Goal: Transaction & Acquisition: Purchase product/service

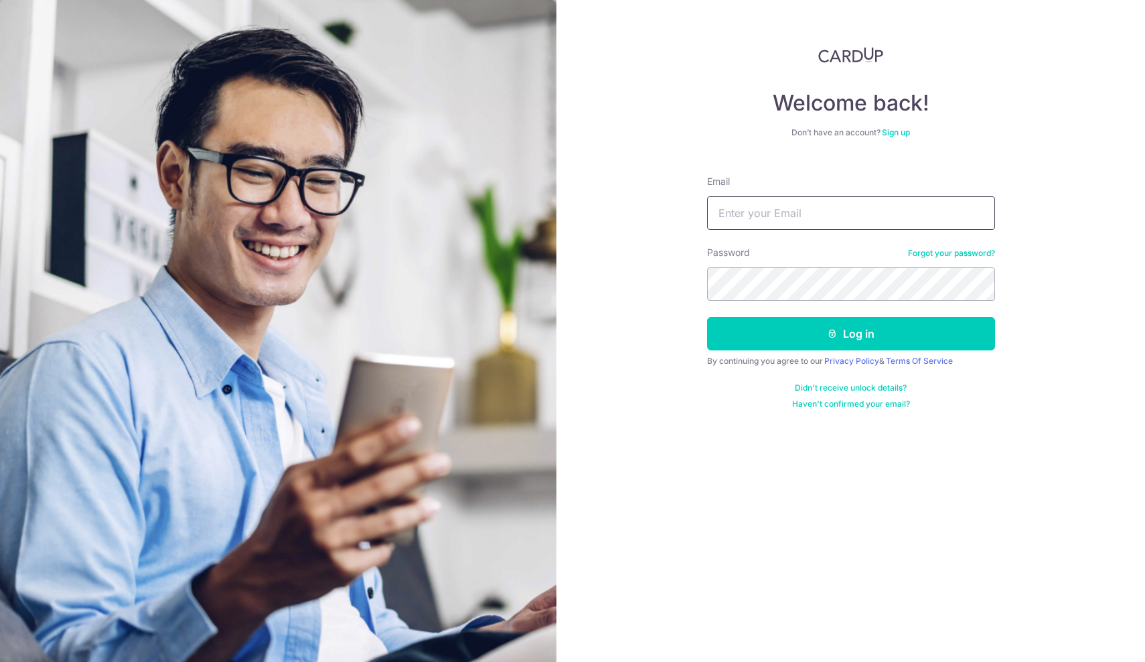
type input "chester121+cardup@gmail.com"
click at [851, 334] on button "Log in" at bounding box center [851, 333] width 288 height 33
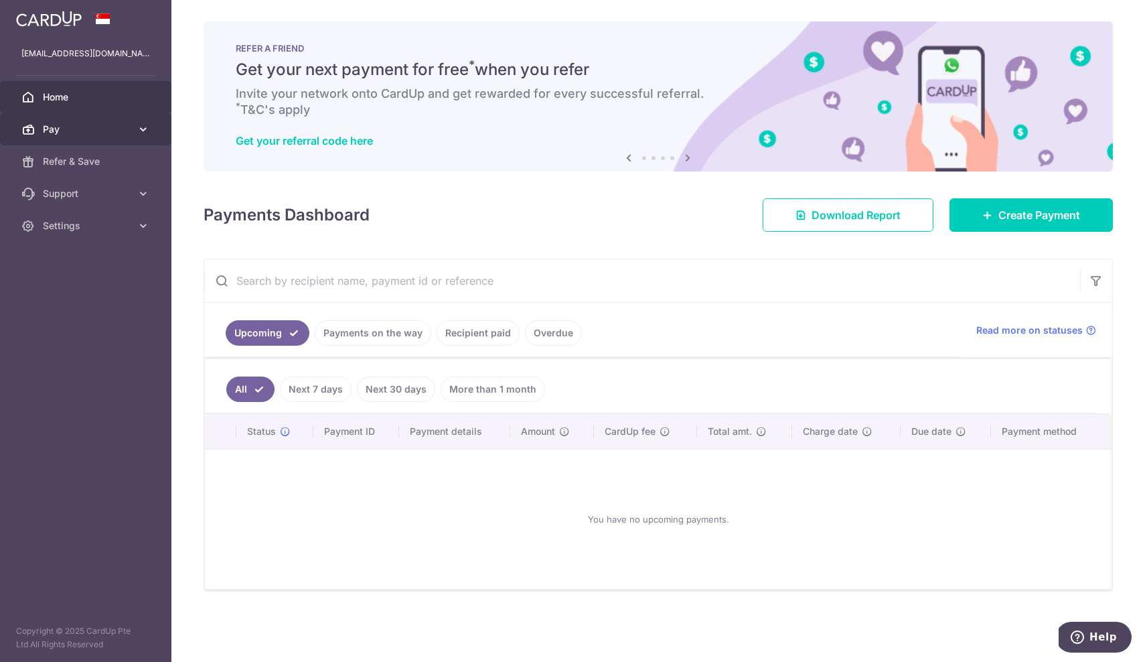
click at [111, 129] on span "Pay" at bounding box center [87, 129] width 88 height 13
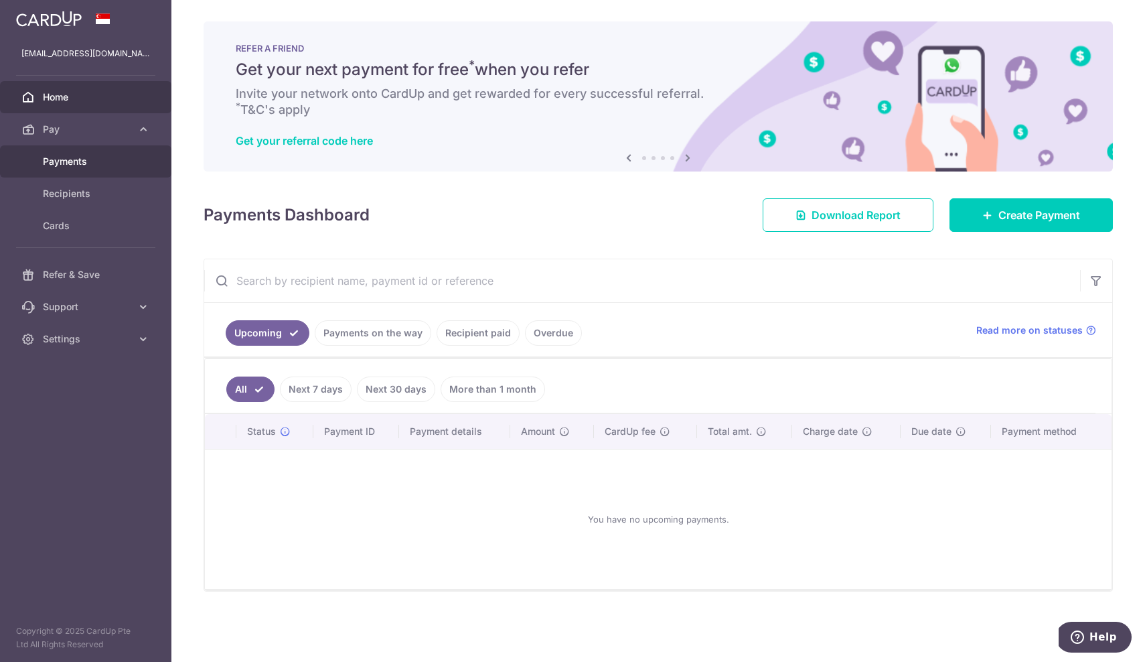
click at [98, 161] on span "Payments" at bounding box center [87, 161] width 88 height 13
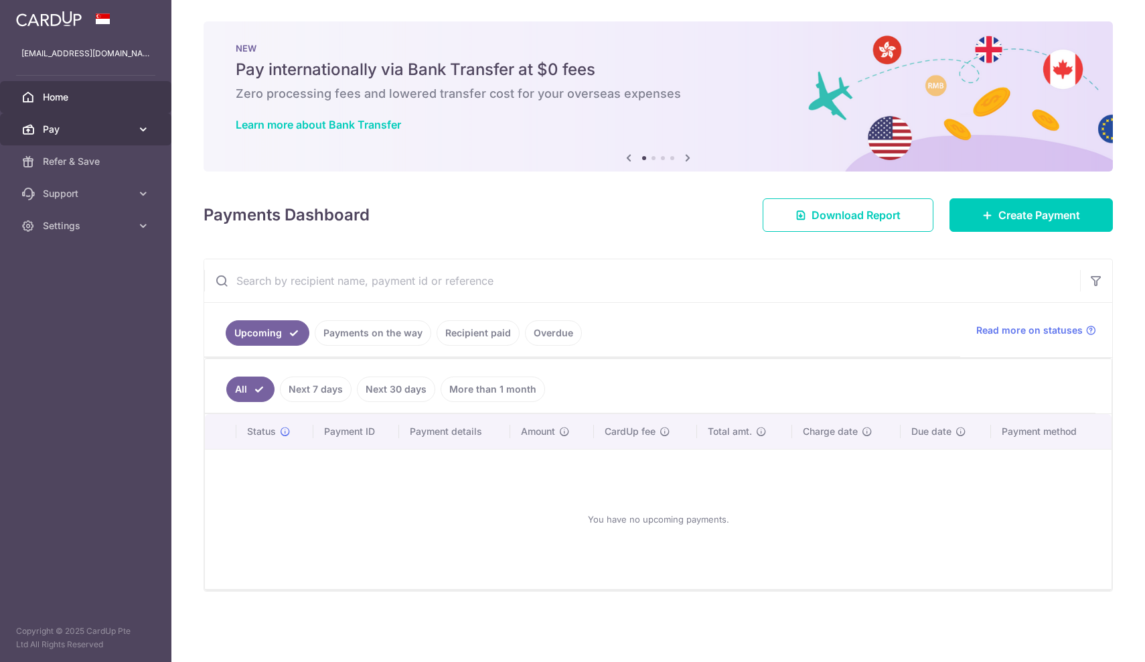
click at [70, 136] on link "Pay" at bounding box center [85, 129] width 171 height 32
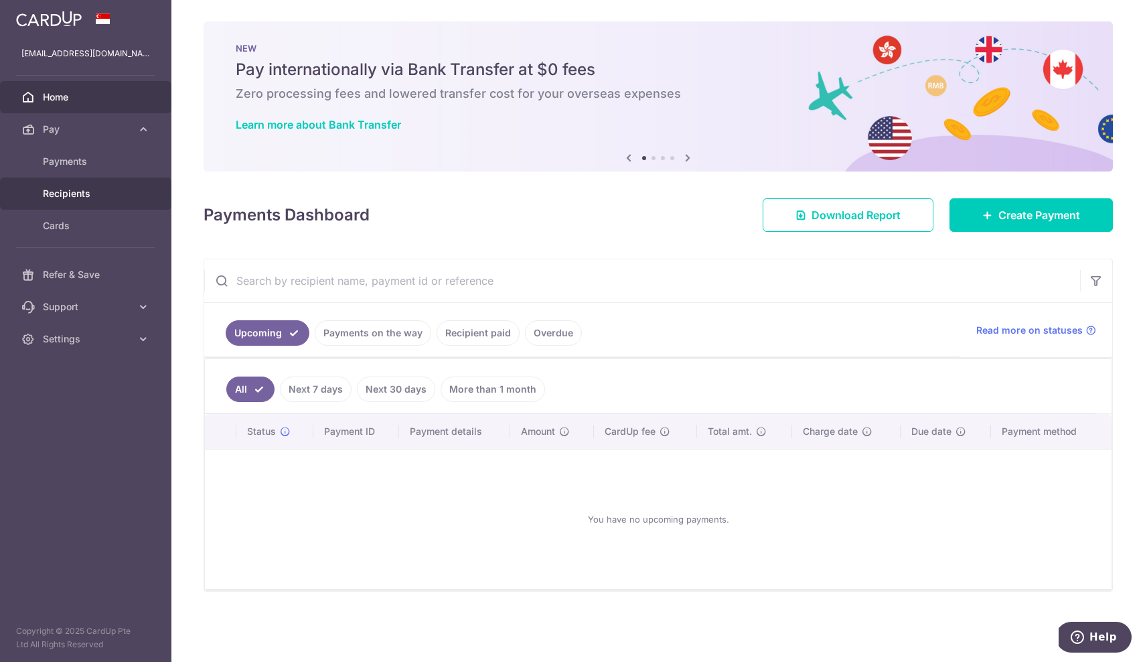
click at [70, 195] on span "Recipients" at bounding box center [87, 193] width 88 height 13
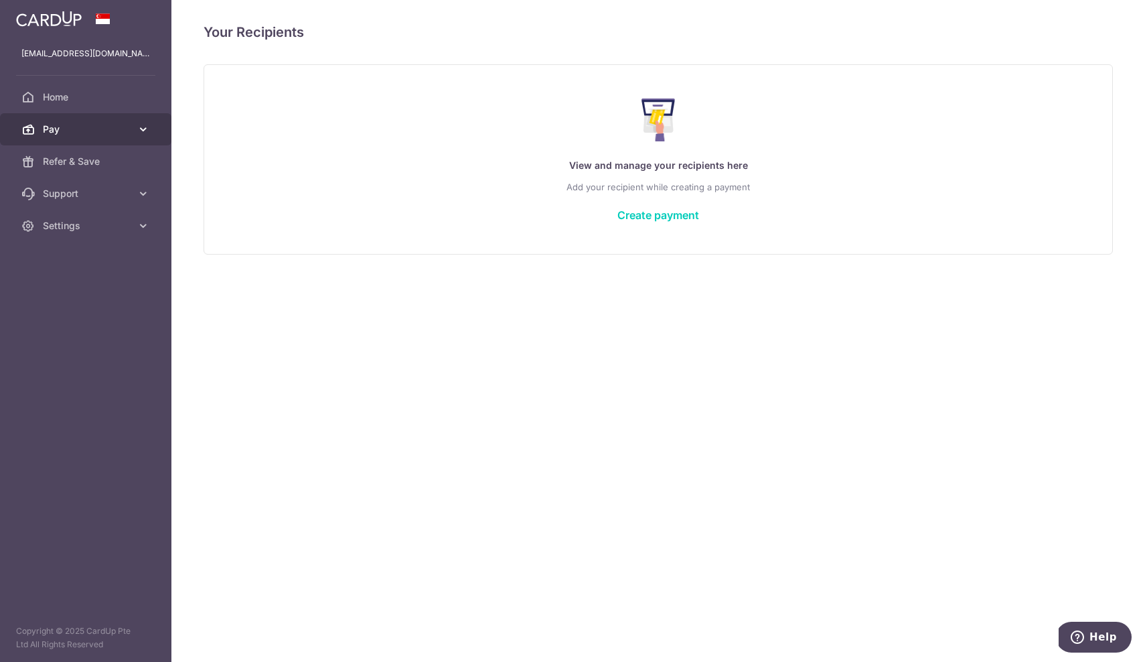
click at [119, 129] on span "Pay" at bounding box center [87, 129] width 88 height 13
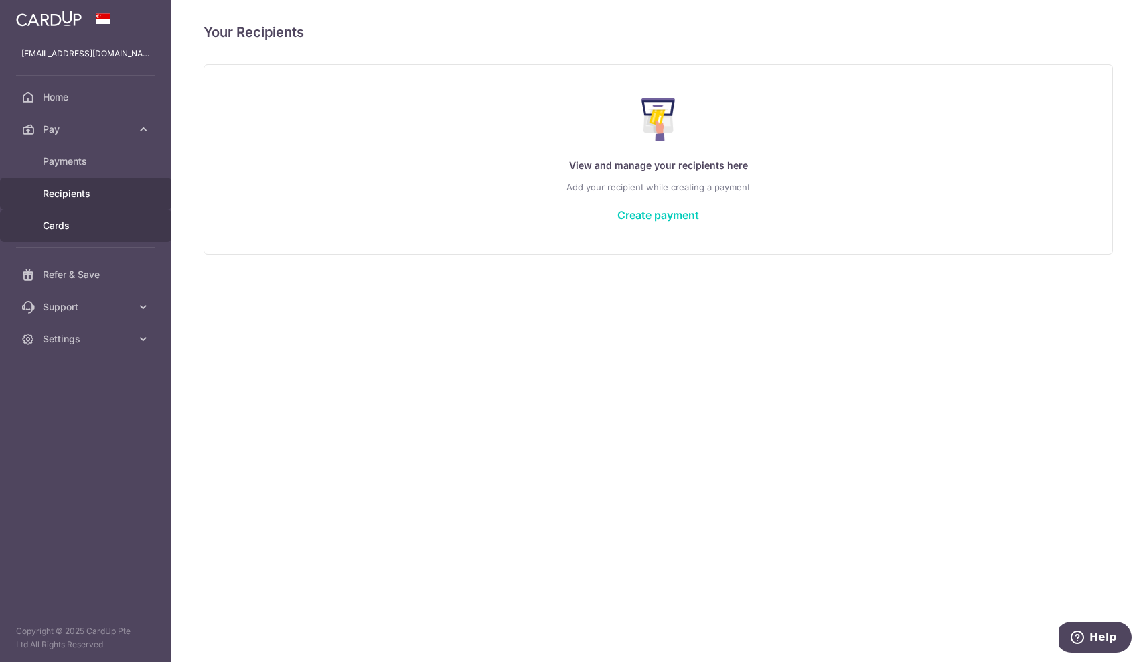
click at [74, 226] on span "Cards" at bounding box center [87, 225] width 88 height 13
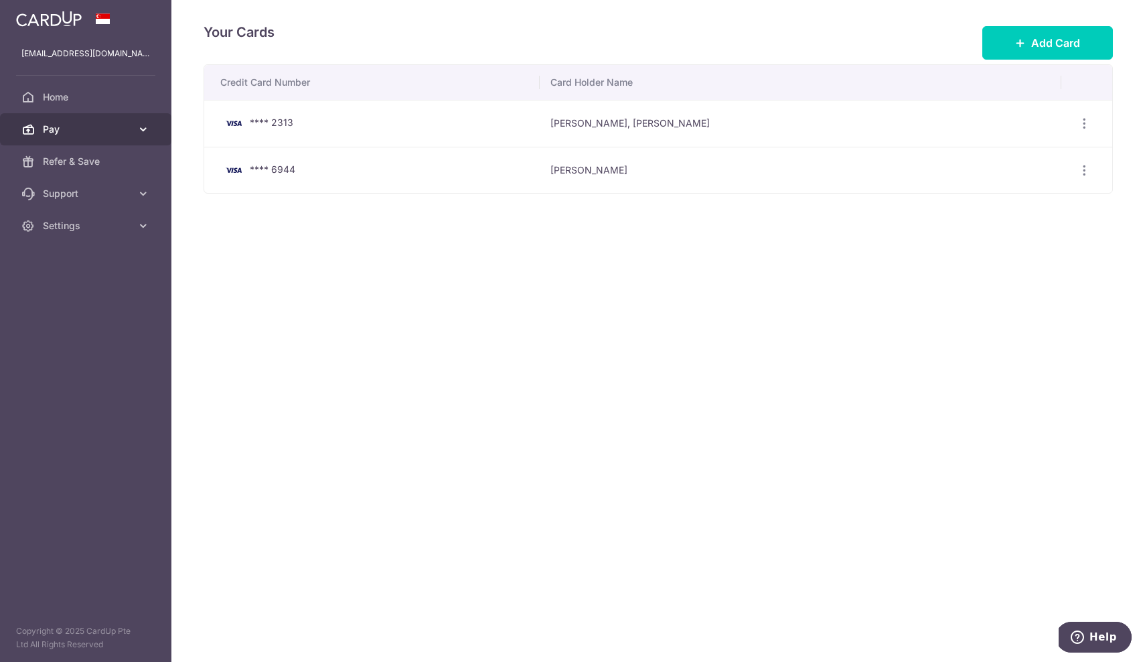
click at [93, 129] on span "Pay" at bounding box center [87, 129] width 88 height 13
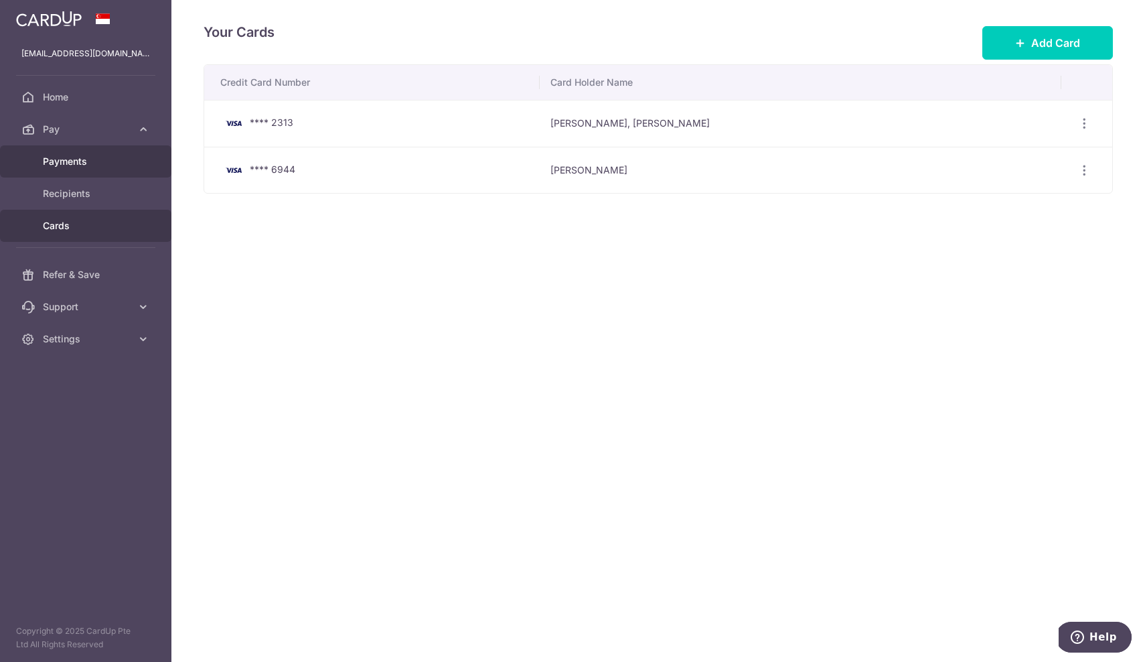
click at [79, 163] on span "Payments" at bounding box center [87, 161] width 88 height 13
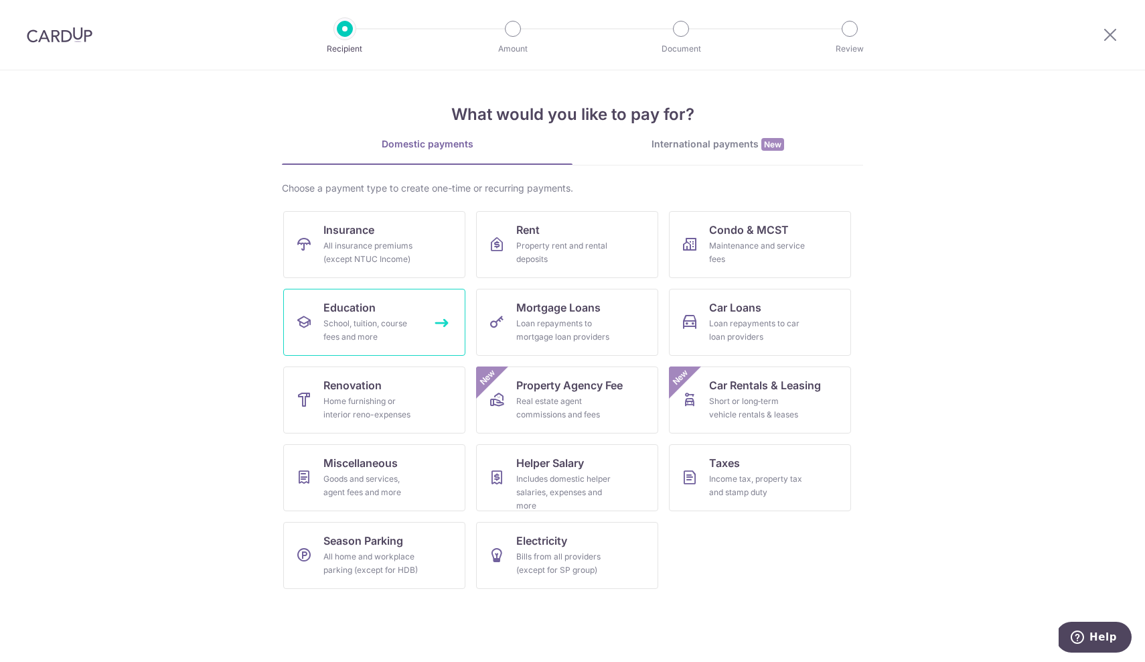
click at [419, 312] on link "Education School, tuition, course fees and more" at bounding box center [374, 322] width 182 height 67
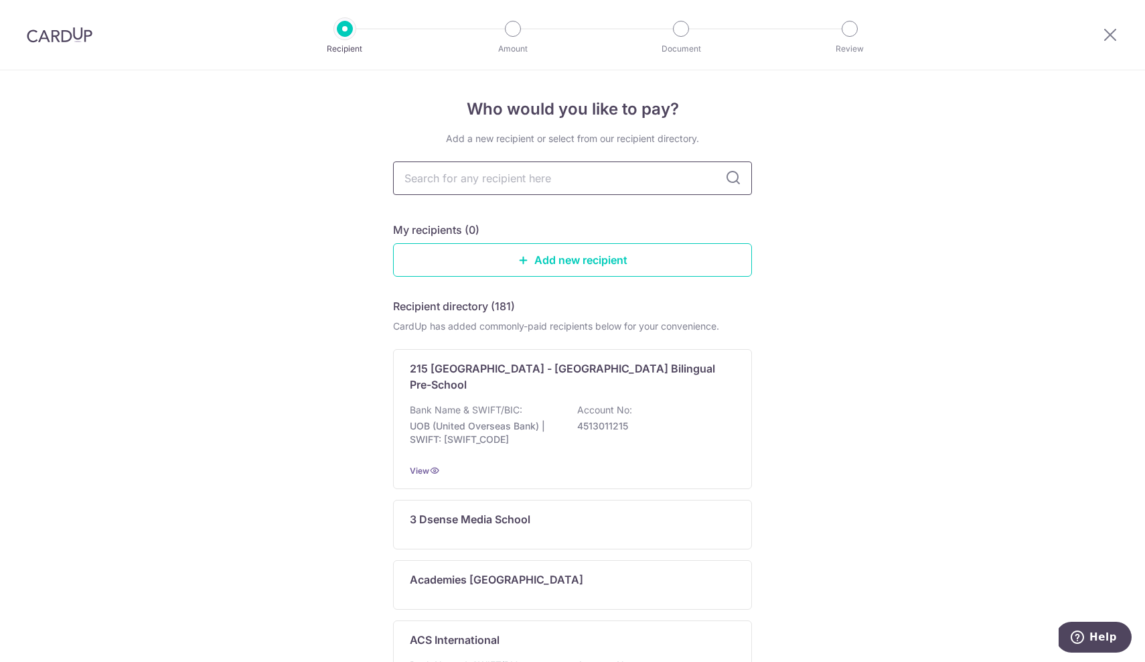
click at [638, 186] on input "text" at bounding box center [572, 177] width 359 height 33
type input "singapore"
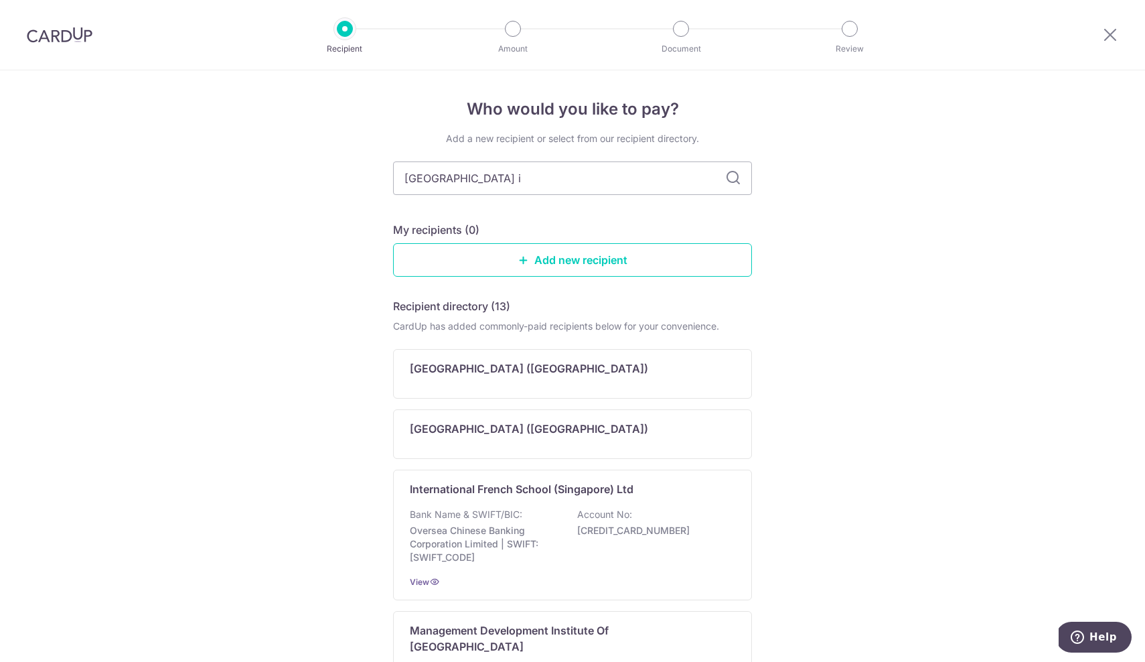
type input "singapore in"
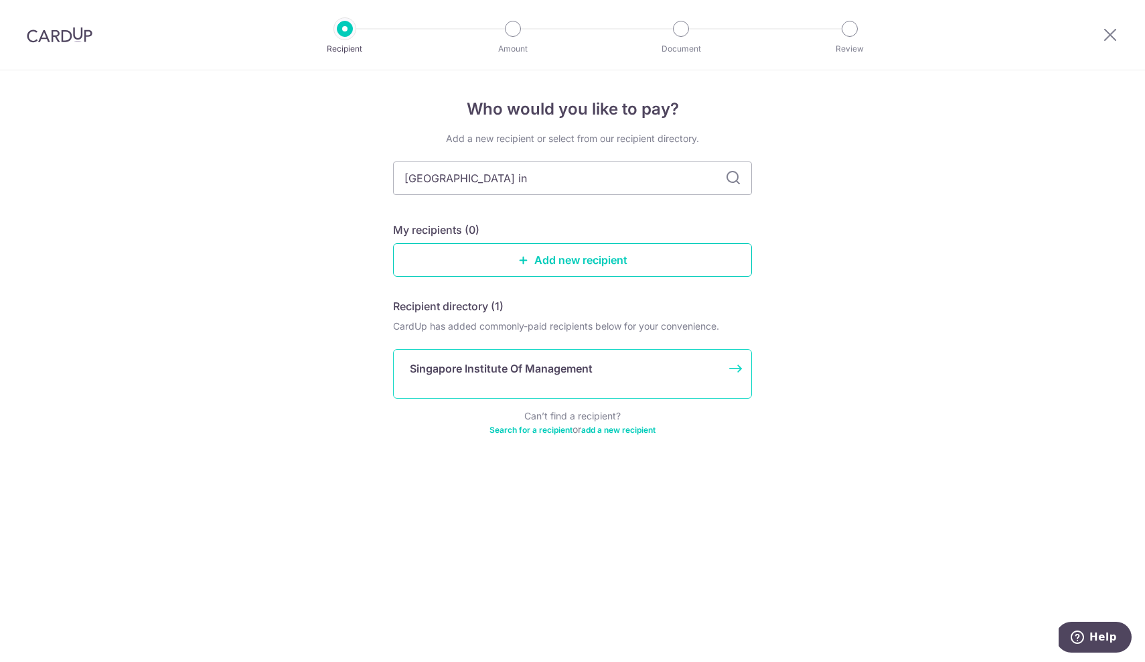
click at [658, 364] on div "Singapore Institute Of Management" at bounding box center [564, 368] width 309 height 16
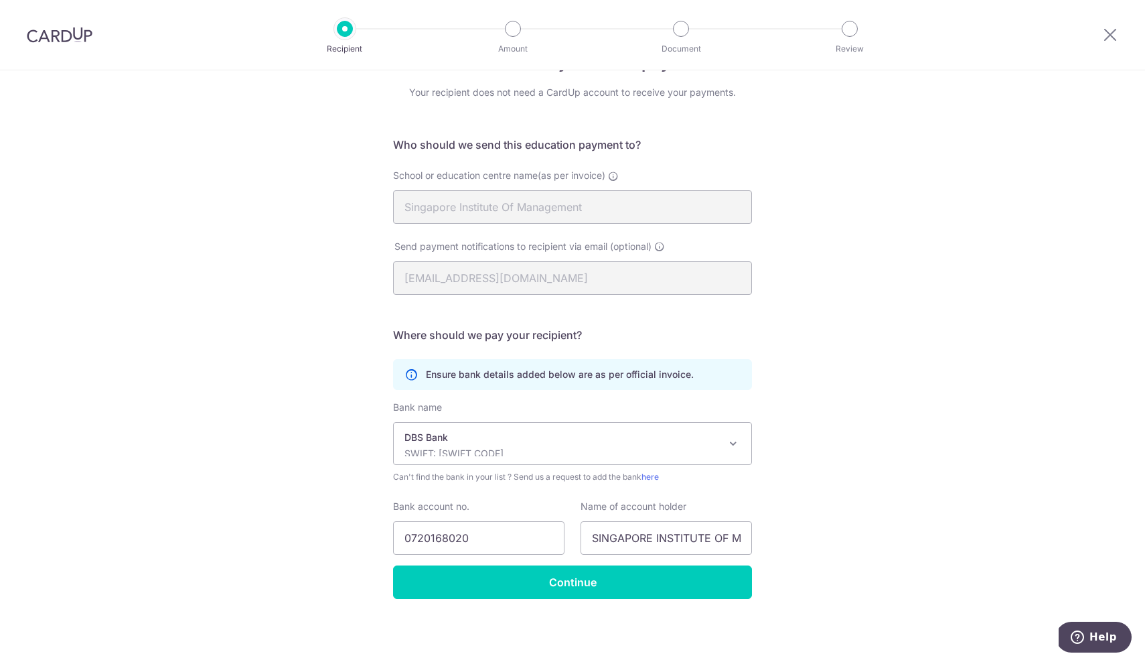
scroll to position [46, 0]
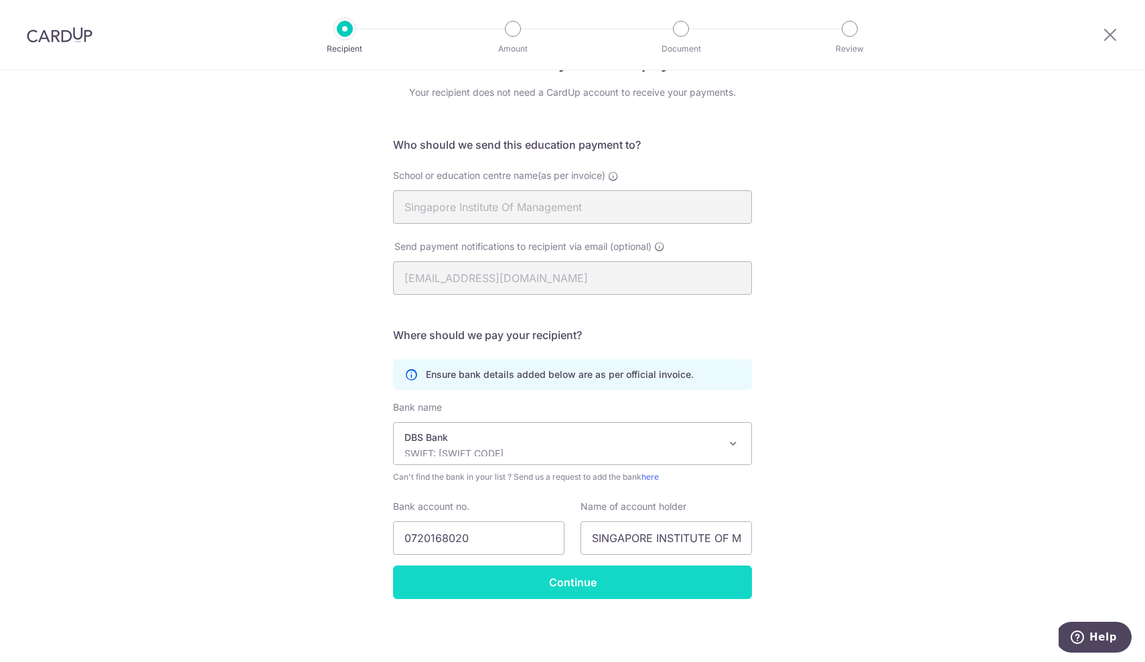
click at [591, 585] on input "Continue" at bounding box center [572, 581] width 359 height 33
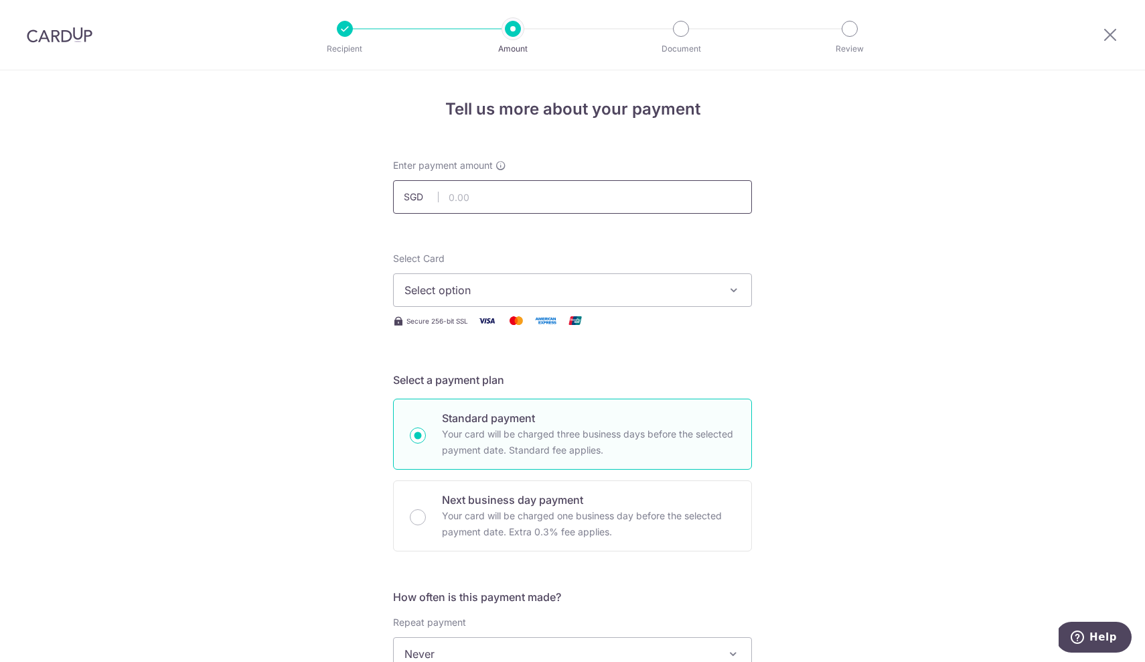
click at [541, 184] on input "text" at bounding box center [572, 196] width 359 height 33
type input "7,194.00"
